Goal: Task Accomplishment & Management: Complete application form

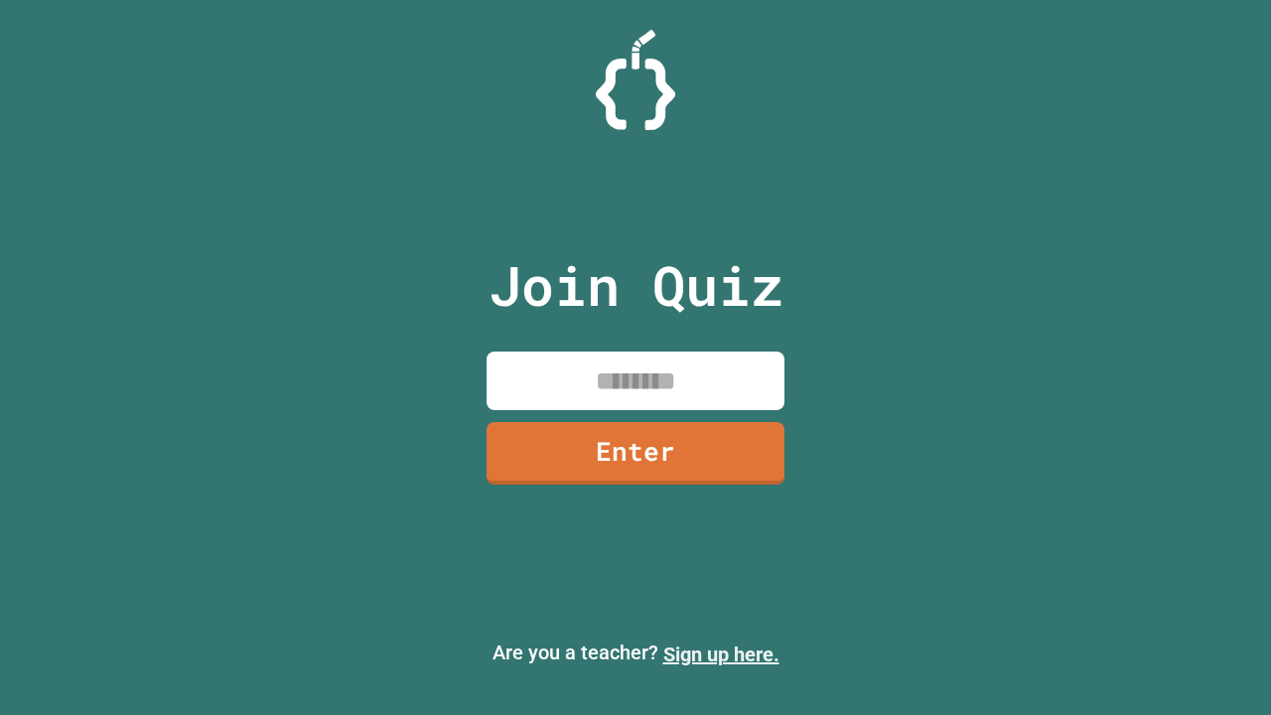
click at [721, 654] on link "Sign up here." at bounding box center [721, 654] width 116 height 24
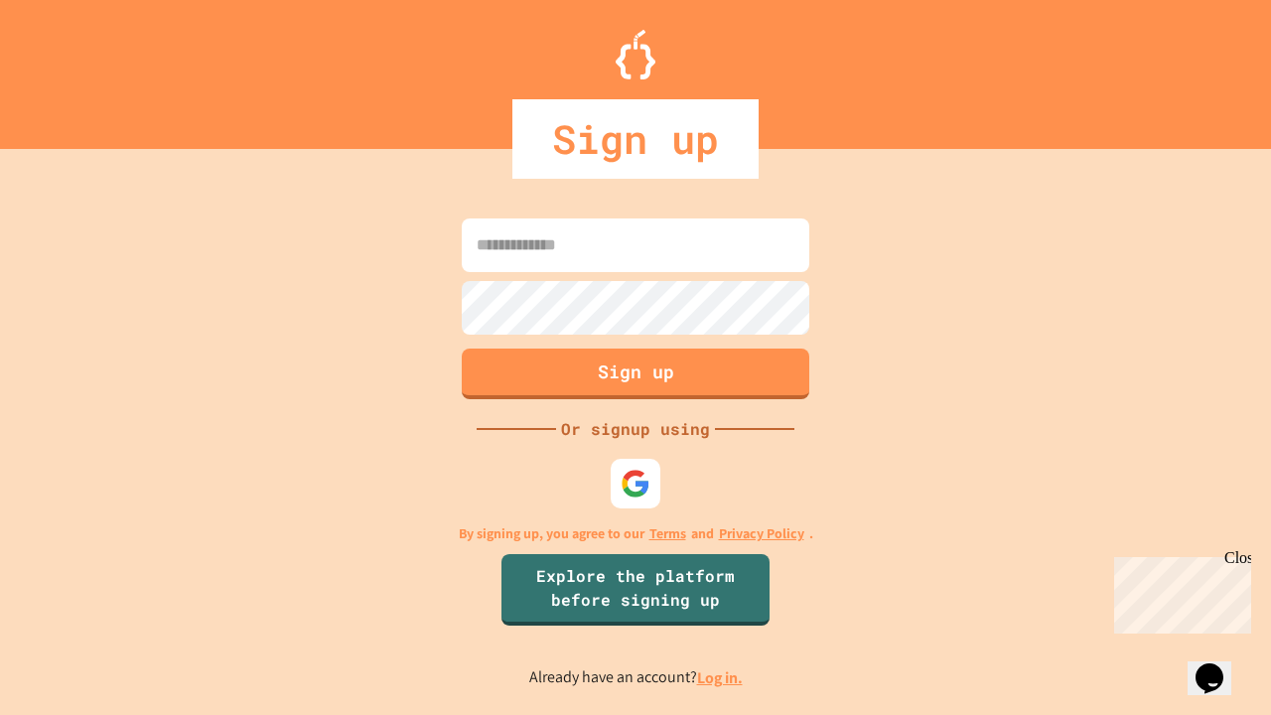
click at [721, 677] on link "Log in." at bounding box center [720, 677] width 46 height 21
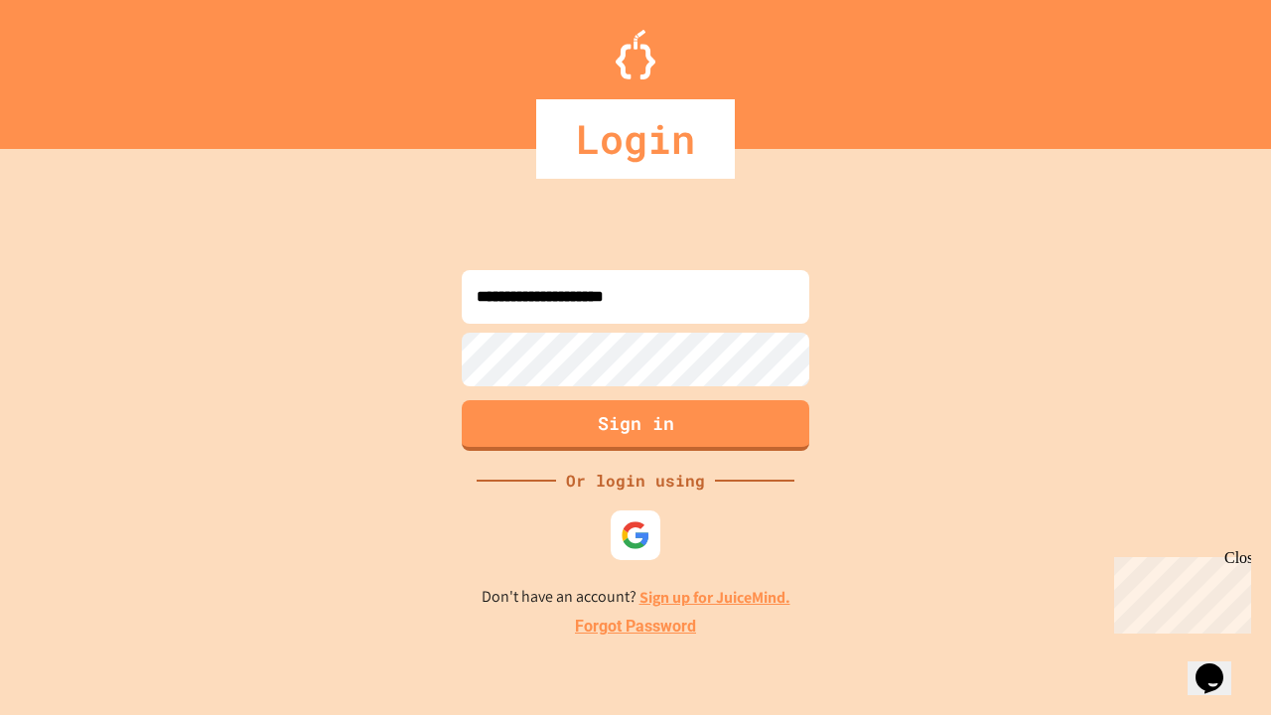
type input "**********"
